Goal: Transaction & Acquisition: Subscribe to service/newsletter

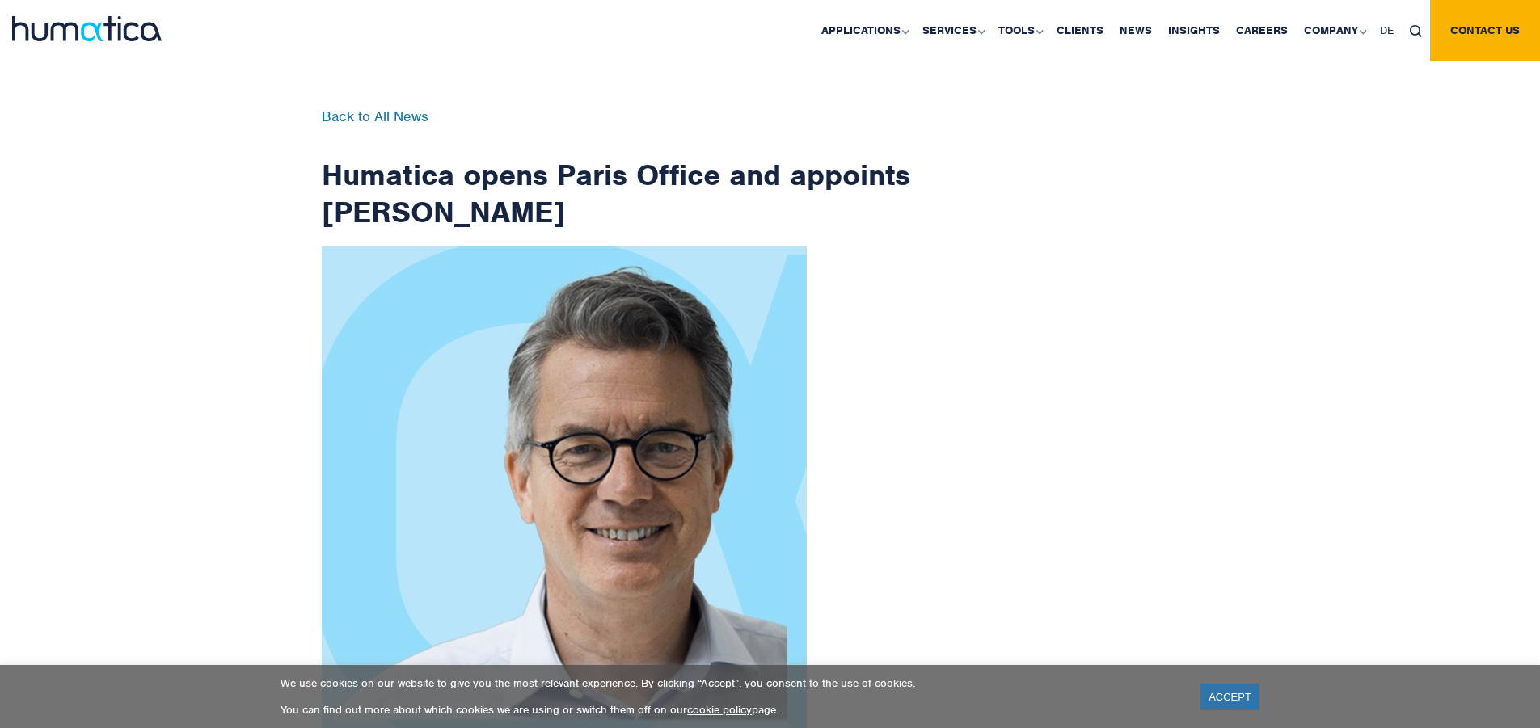
scroll to position [2578, 0]
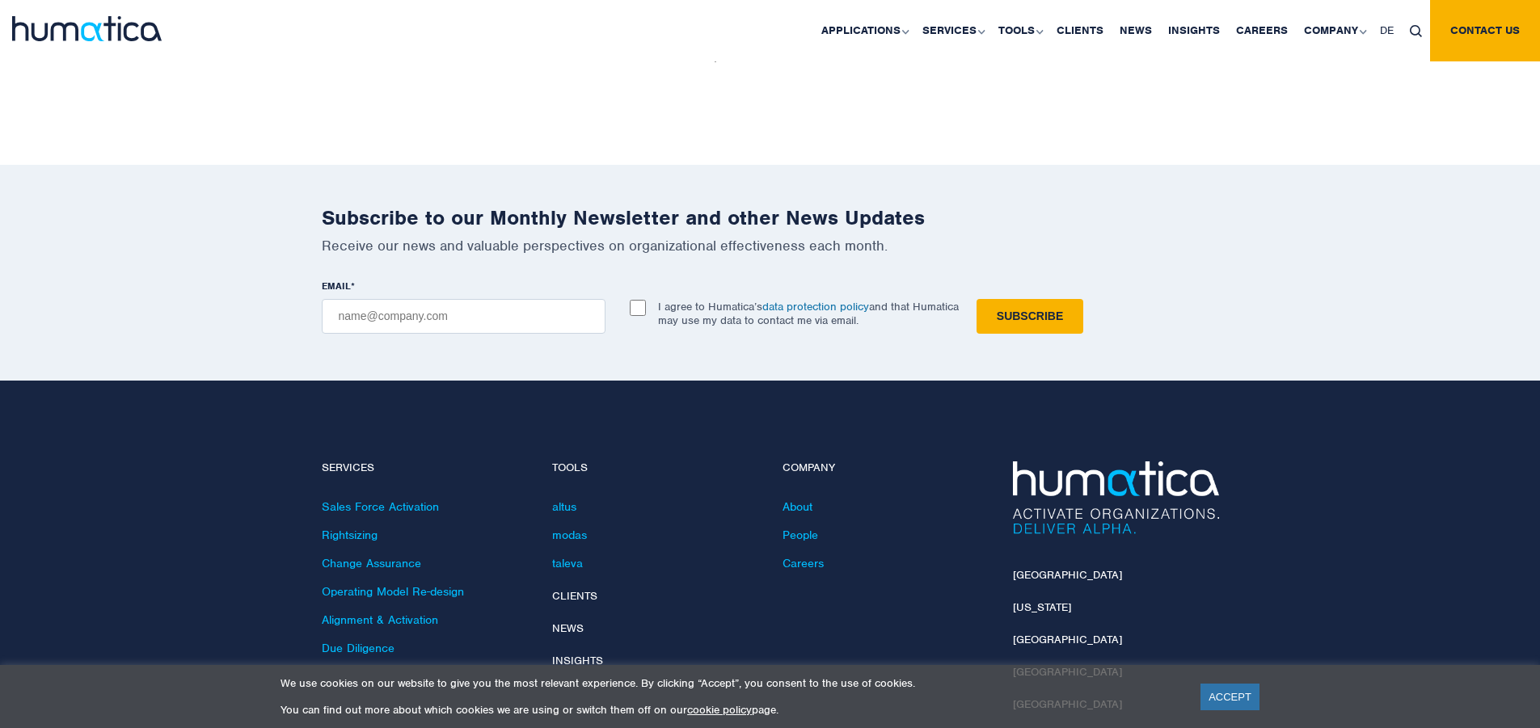
checkbox input "true"
type input "[EMAIL_ADDRESS][DOMAIN_NAME]"
click at [976, 299] on input "Subscribe" at bounding box center [1029, 316] width 107 height 35
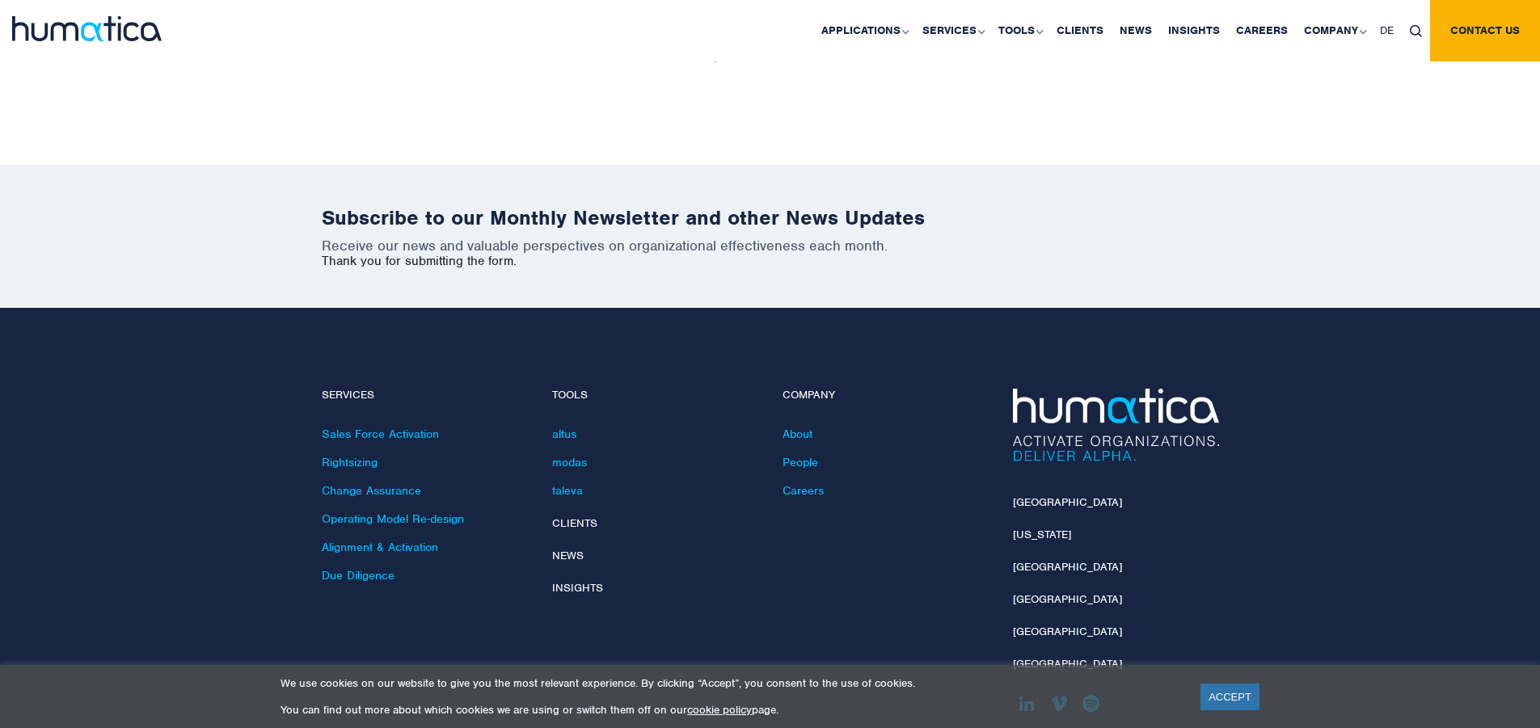
scroll to position [2505, 0]
